Goal: Transaction & Acquisition: Purchase product/service

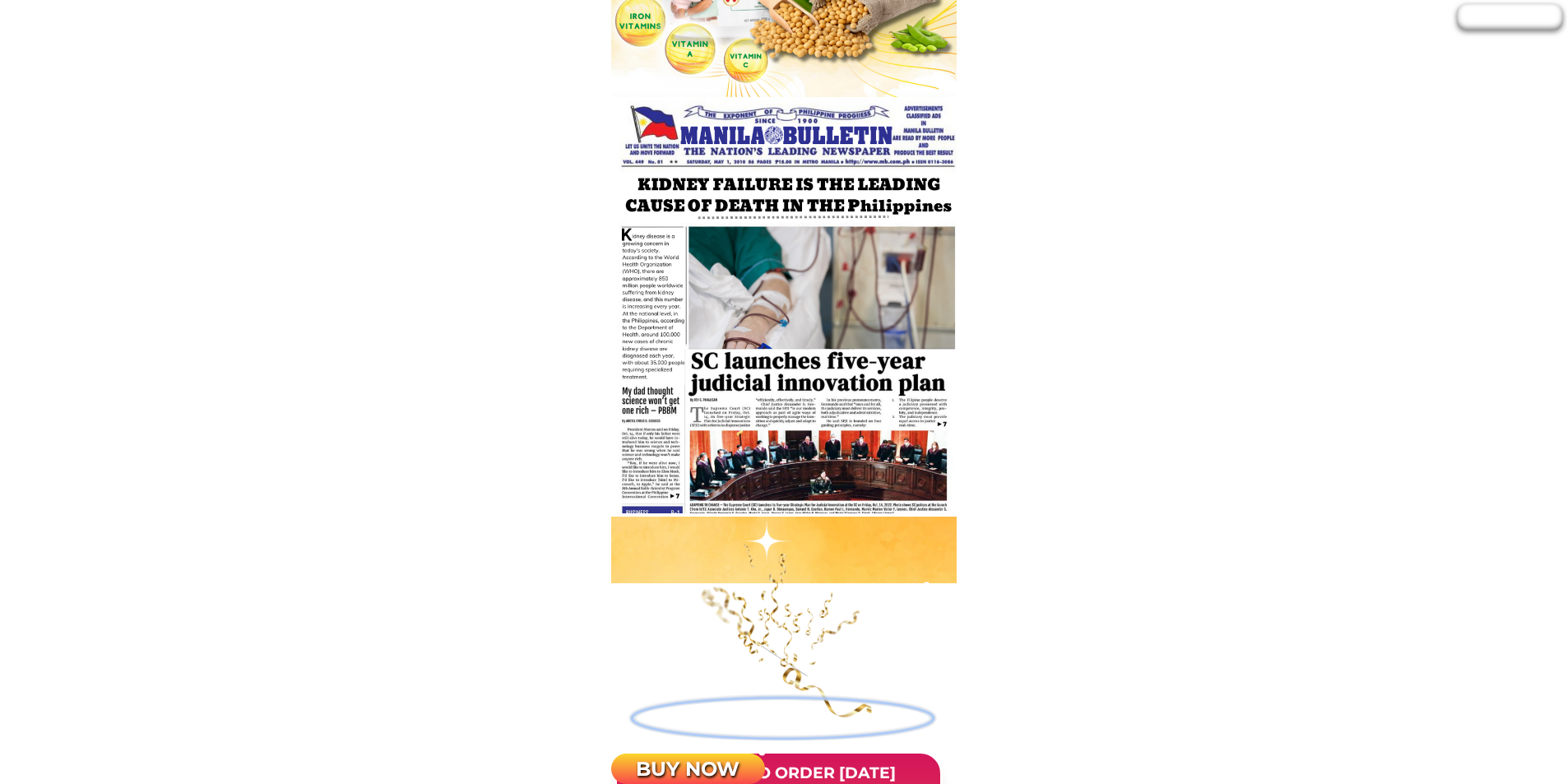
scroll to position [1152, 0]
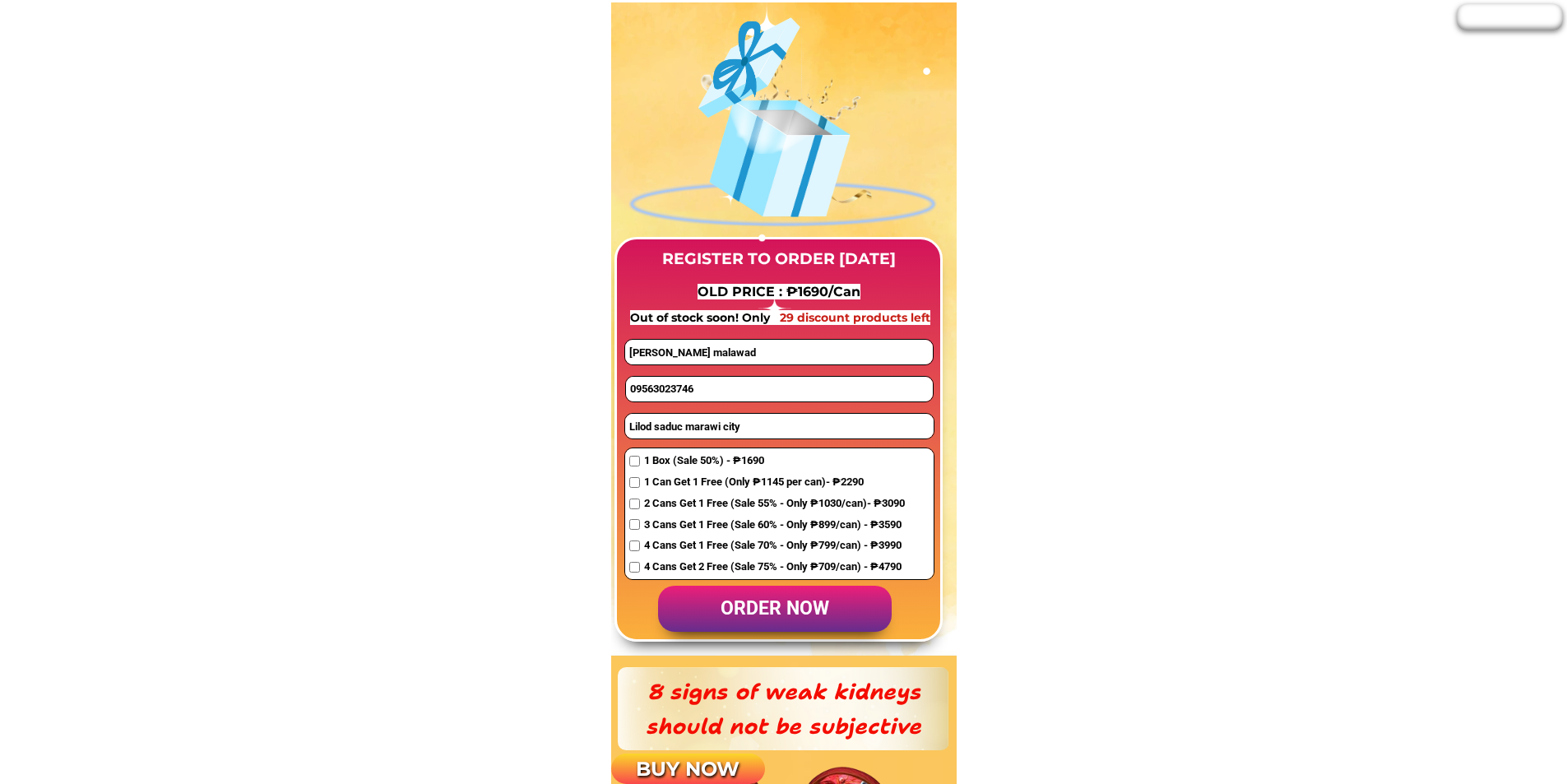
click at [729, 388] on input "09563023746" at bounding box center [779, 389] width 307 height 25
paste input "996885825"
type input "09996885825"
click at [678, 433] on input "Lilod saduc marawi city" at bounding box center [779, 426] width 309 height 25
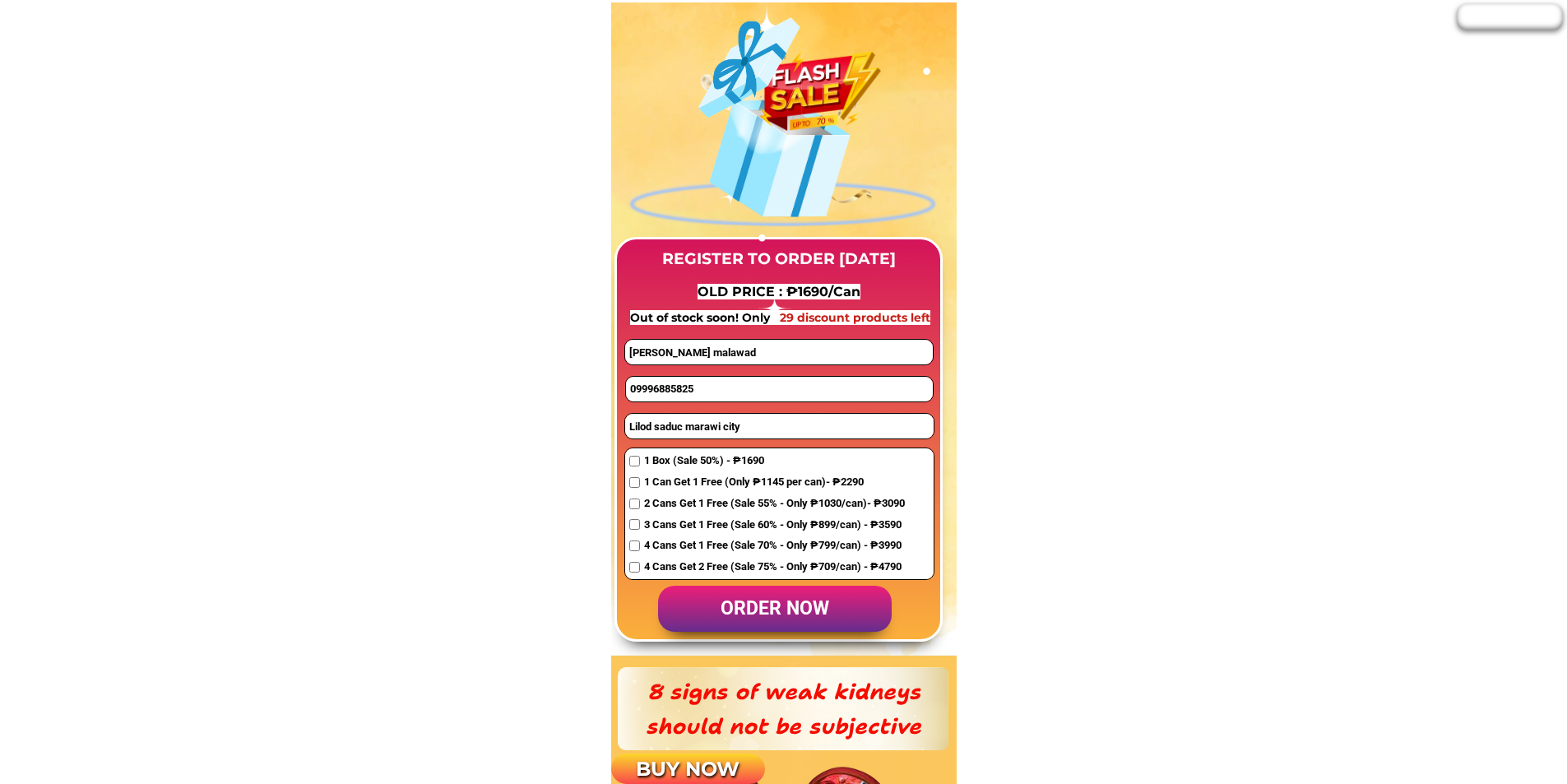
paste input ""Bkl 52 lot 15 pagsikap prime south pasinaya naic cavite"
type input ""Bkl 52 lot 15 pagsikap prime south pasinaya naic cavite"
drag, startPoint x: 754, startPoint y: 342, endPoint x: 481, endPoint y: 355, distance: 273.3
paste input "Genie montederamos"
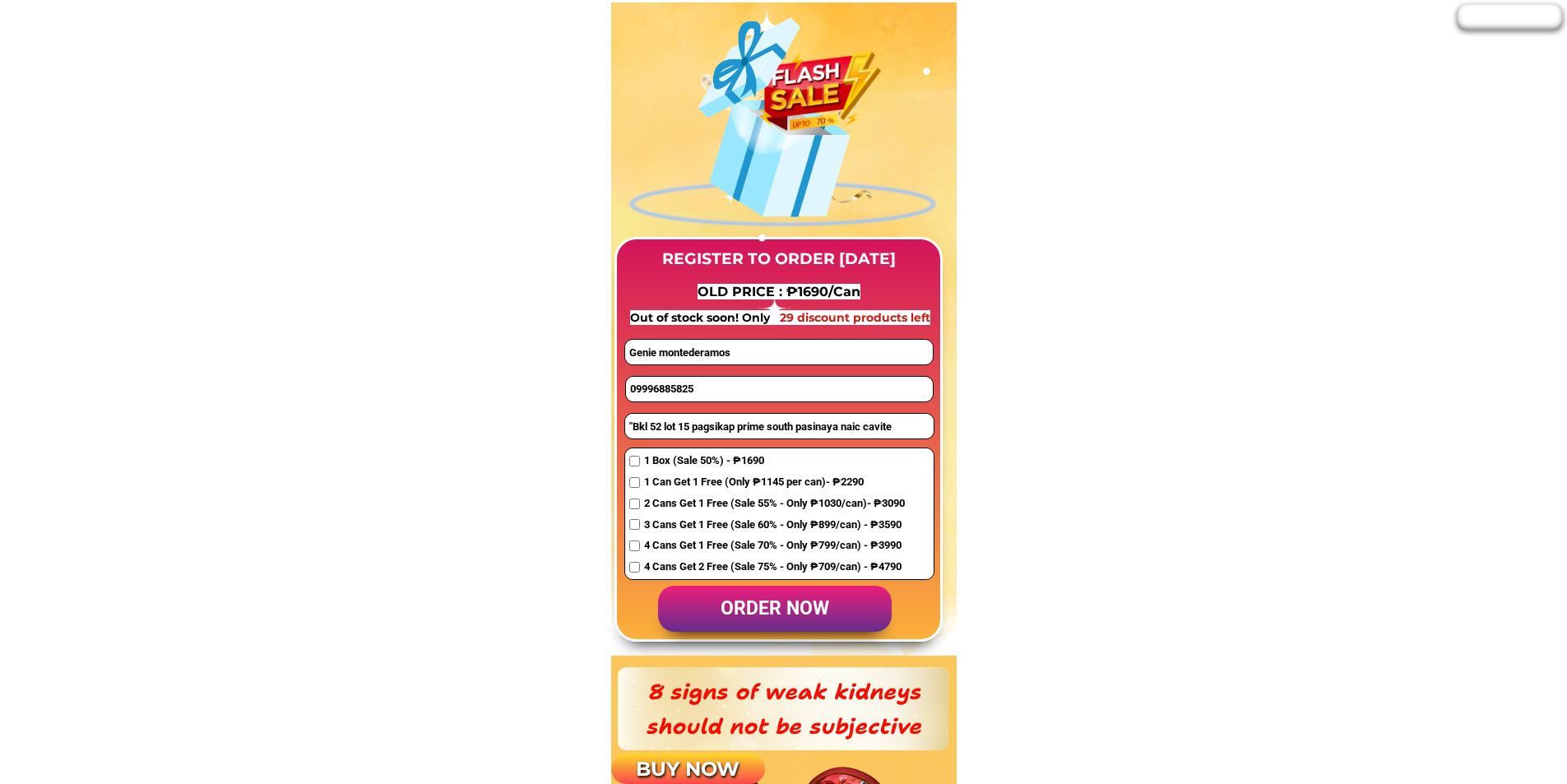
type input "Genie montederamos"
click at [692, 459] on span "1 Box (Sale 50%) - ₱1690" at bounding box center [775, 460] width 261 height 17
checkbox input "true"
click at [823, 615] on p "order now" at bounding box center [775, 609] width 233 height 47
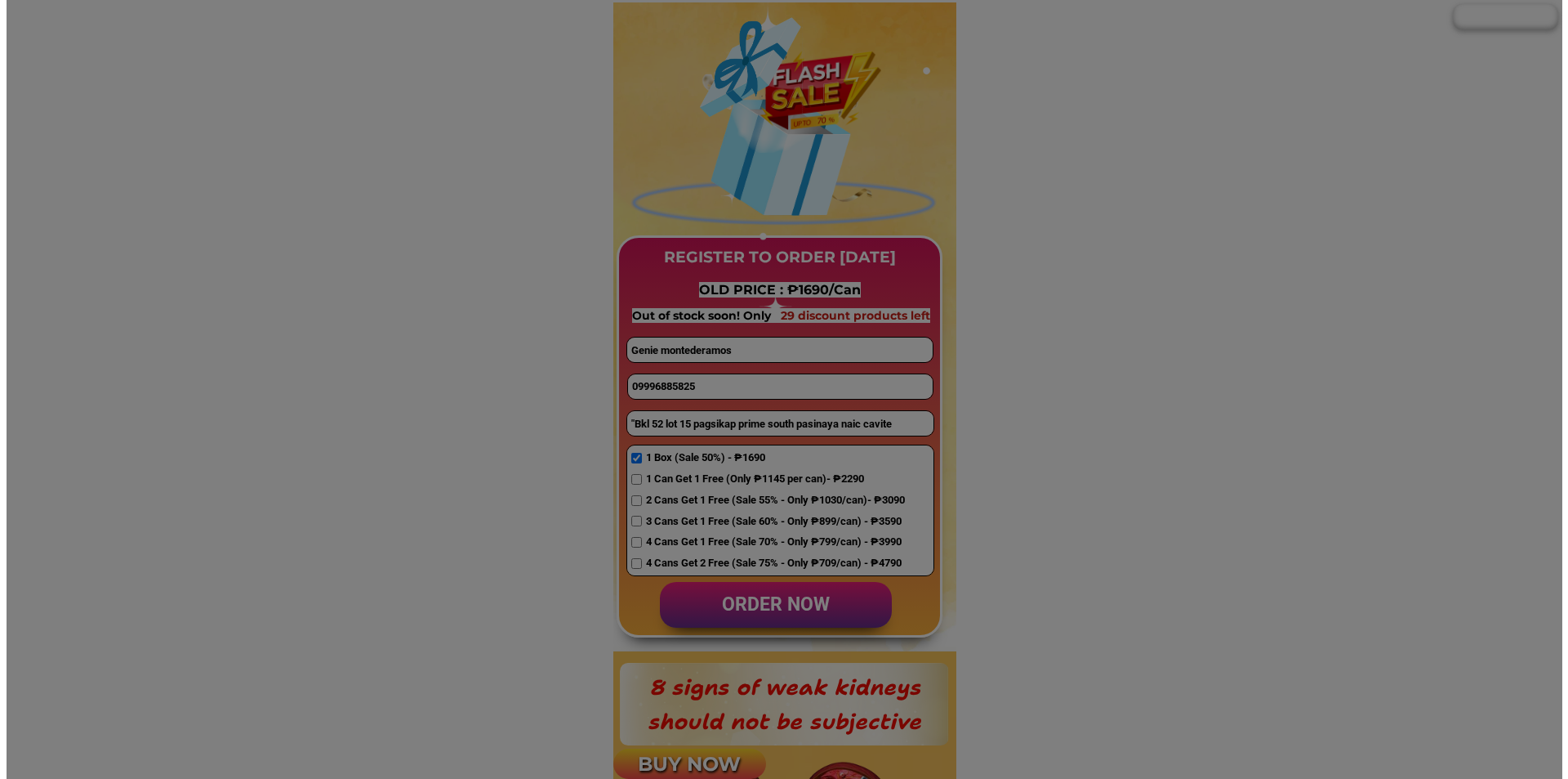
scroll to position [0, 0]
